Goal: Task Accomplishment & Management: Manage account settings

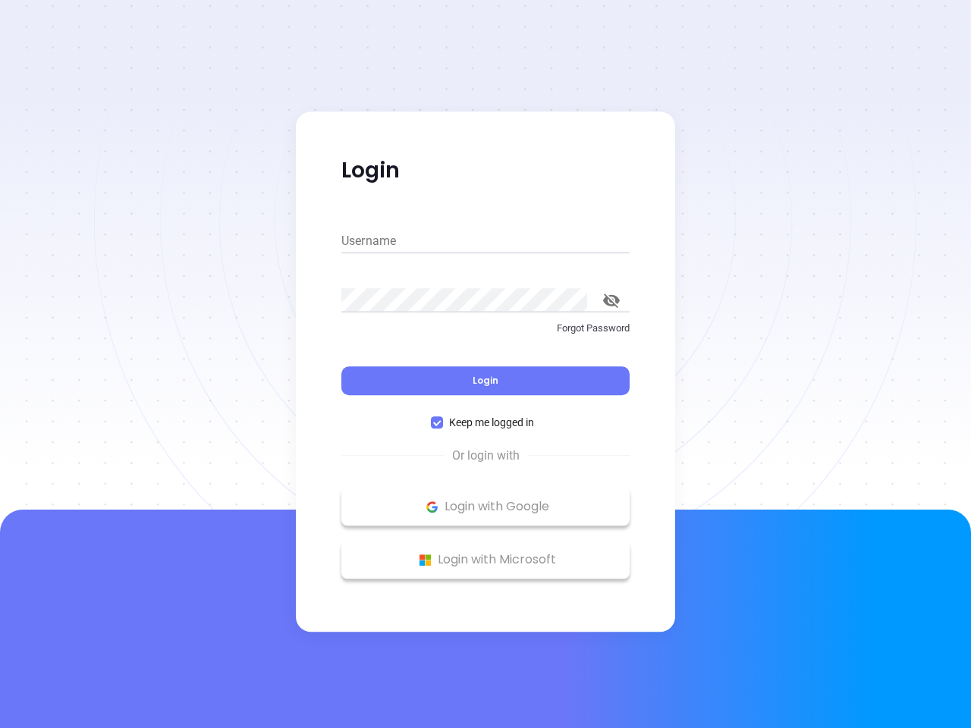
click at [485, 364] on div "Login" at bounding box center [485, 371] width 288 height 47
click at [485, 241] on input "Username" at bounding box center [485, 241] width 288 height 24
click at [611, 300] on icon "toggle password visibility" at bounding box center [611, 301] width 17 height 14
click at [485, 381] on span "Login" at bounding box center [486, 380] width 26 height 13
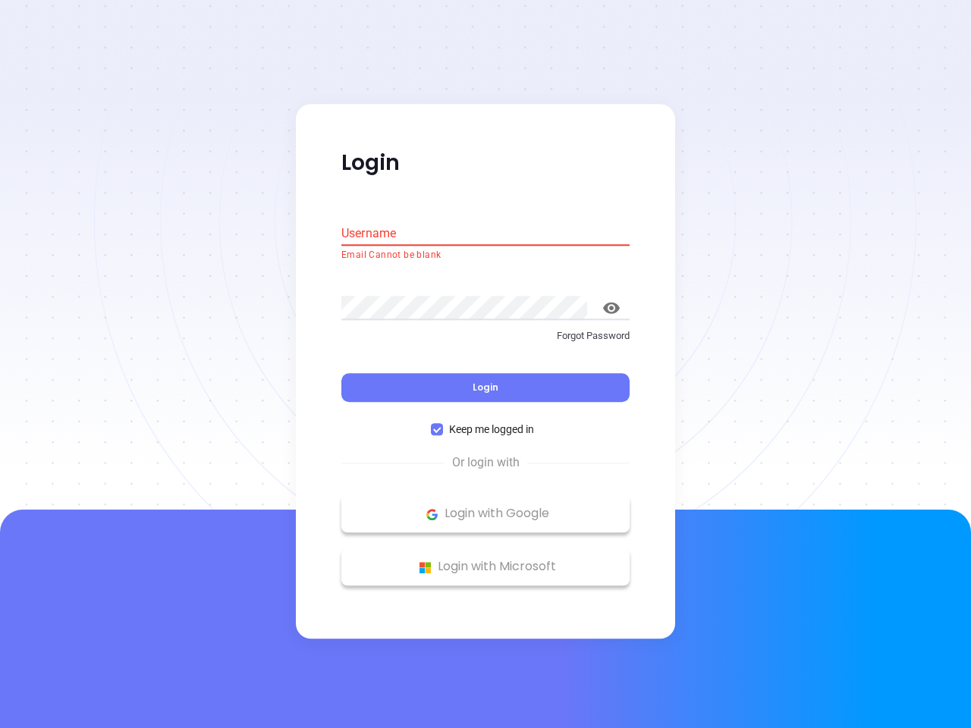
click at [485, 422] on span "Keep me logged in" at bounding box center [491, 430] width 97 height 17
click at [443, 424] on input "Keep me logged in" at bounding box center [437, 430] width 12 height 12
checkbox input "false"
click at [485, 507] on p "Login with Google" at bounding box center [485, 514] width 273 height 23
click at [485, 560] on p "Login with Microsoft" at bounding box center [485, 567] width 273 height 23
